Goal: Transaction & Acquisition: Download file/media

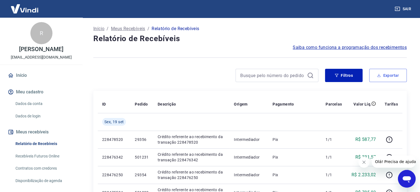
click at [388, 75] on button "Exportar" at bounding box center [388, 75] width 38 height 13
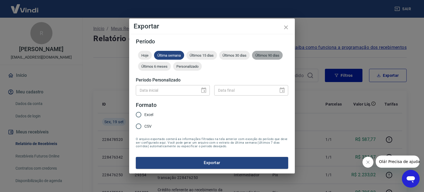
click at [268, 55] on span "Últimos 90 dias" at bounding box center [267, 55] width 31 height 4
click at [138, 114] on input "Excel" at bounding box center [139, 115] width 12 height 12
radio input "true"
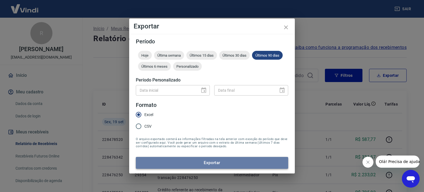
click at [199, 165] on button "Exportar" at bounding box center [212, 163] width 152 height 12
